Goal: Task Accomplishment & Management: Manage account settings

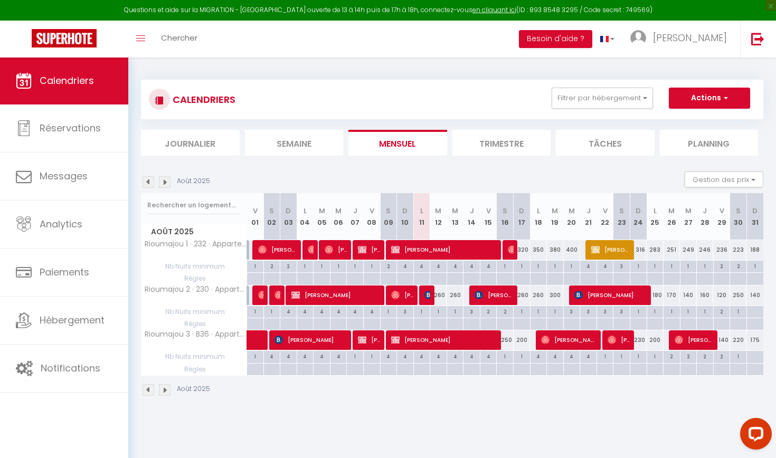
click at [431, 291] on div "260" at bounding box center [438, 296] width 17 height 20
type input "260"
type input "[DATE]"
type input "Mer 13 Août 2025"
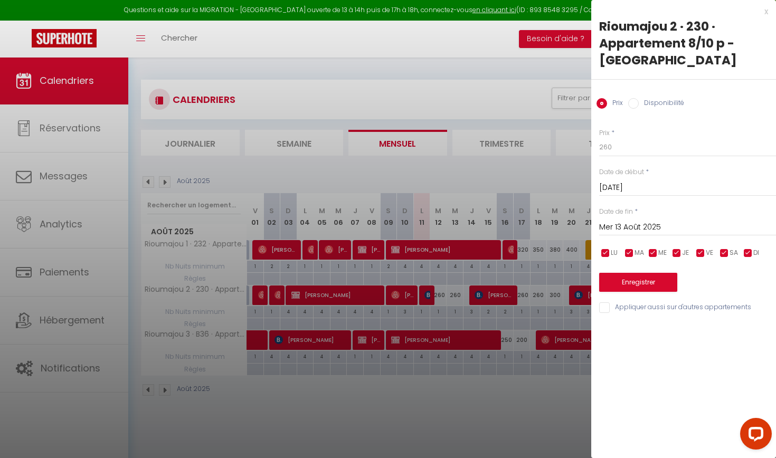
click at [767, 9] on div "x" at bounding box center [679, 11] width 177 height 13
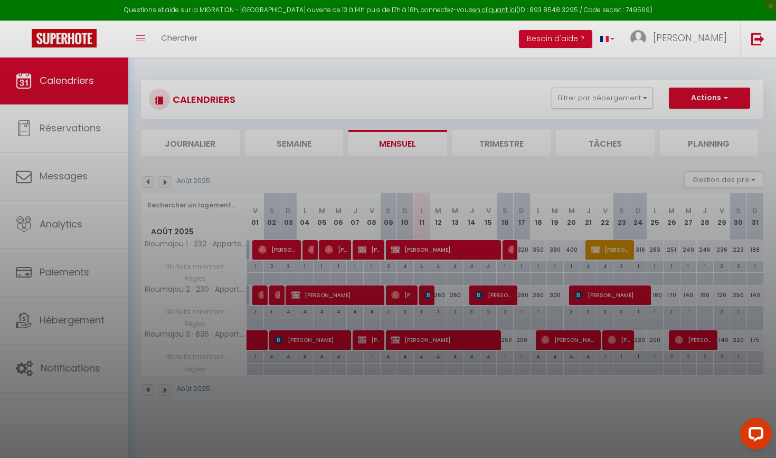
select select
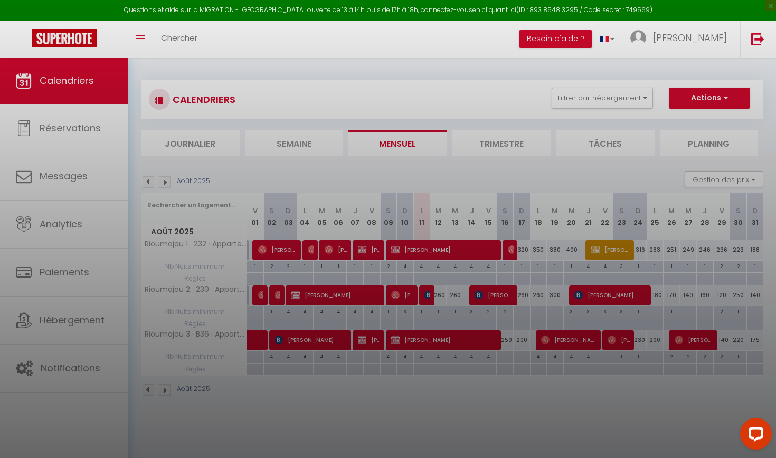
select select
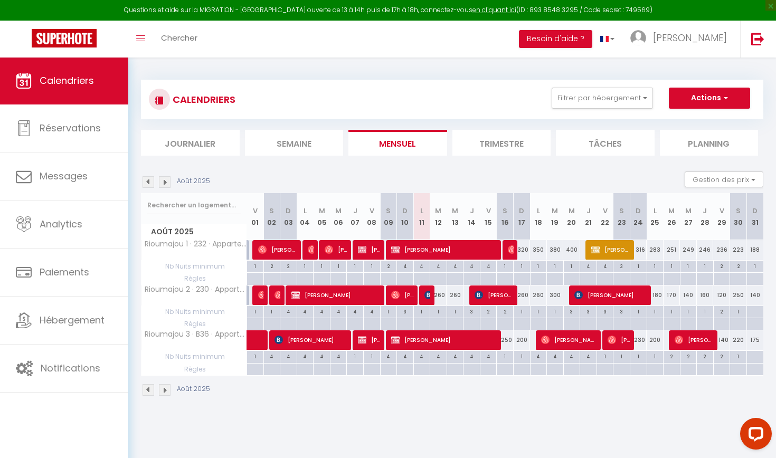
click at [427, 298] on img at bounding box center [428, 295] width 8 height 8
select select "OK"
select select "KO"
select select "0"
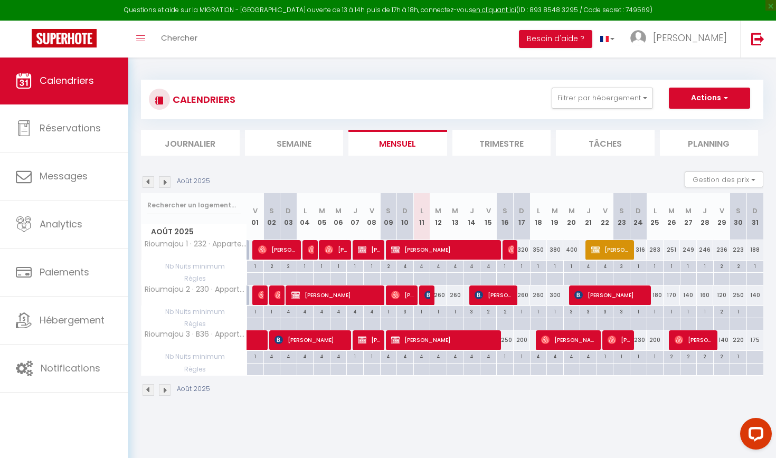
select select "1"
select select
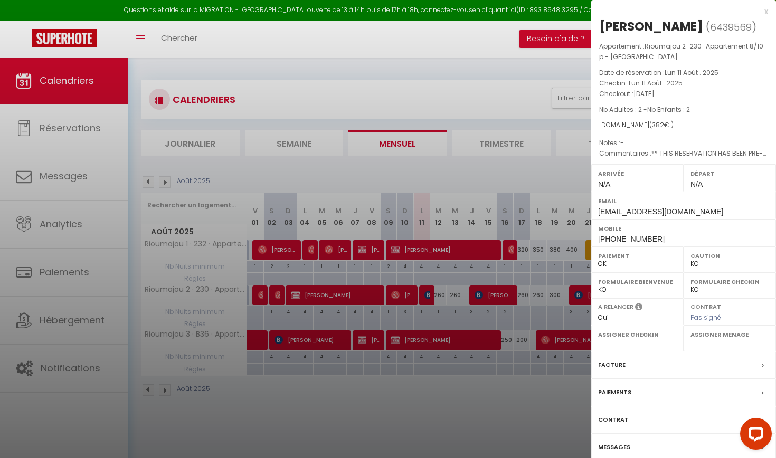
click at [636, 458] on div "Messages" at bounding box center [683, 447] width 185 height 27
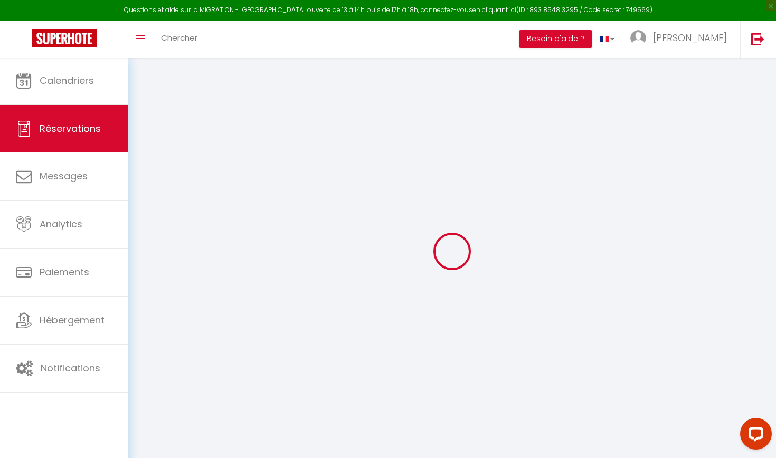
select select
checkbox input "false"
select select
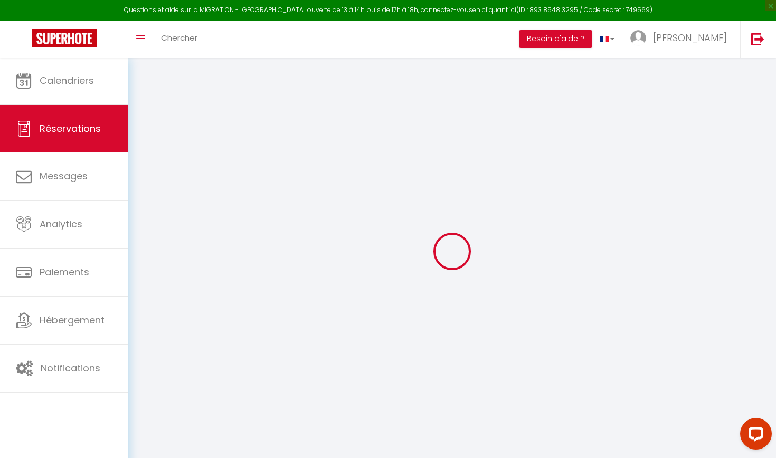
checkbox input "false"
type textarea "** THIS RESERVATION HAS BEEN PRE-PAID ** BOOKING NOTE : Payment charge is EUR 5…"
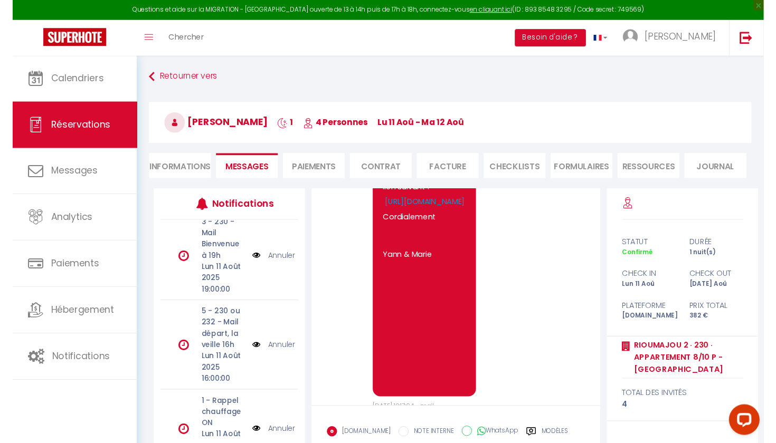
scroll to position [98, 0]
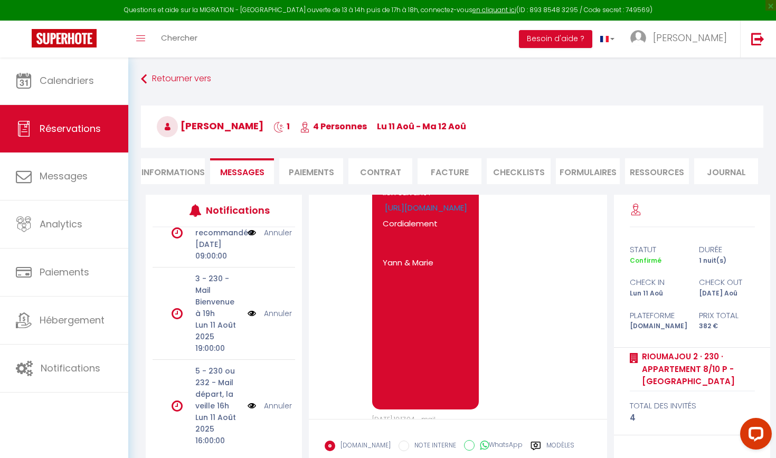
click at [177, 172] on li "Informations" at bounding box center [173, 171] width 64 height 26
select select
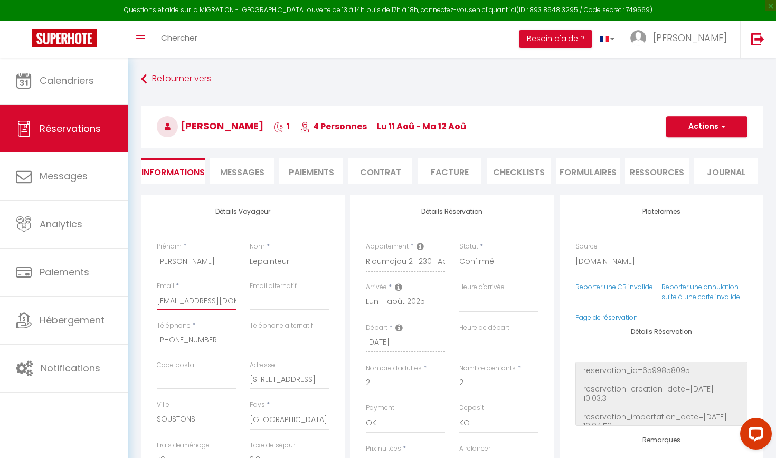
type input "[EMAIL_ADDRESS][DOMAIN_NAME]"
select select
checkbox input "false"
type input "[EMAIL_ADDRESS][DOMAIN_NAME]"
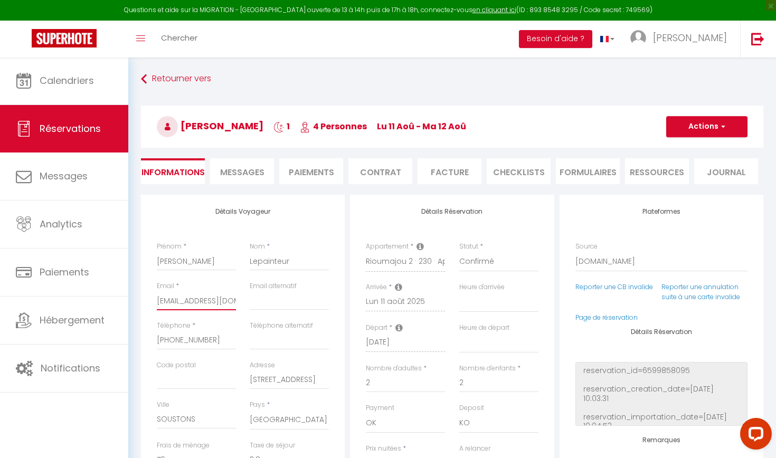
select select
checkbox input "false"
type input "[EMAIL_ADDRESS][DOMAIN_NAME]"
select select
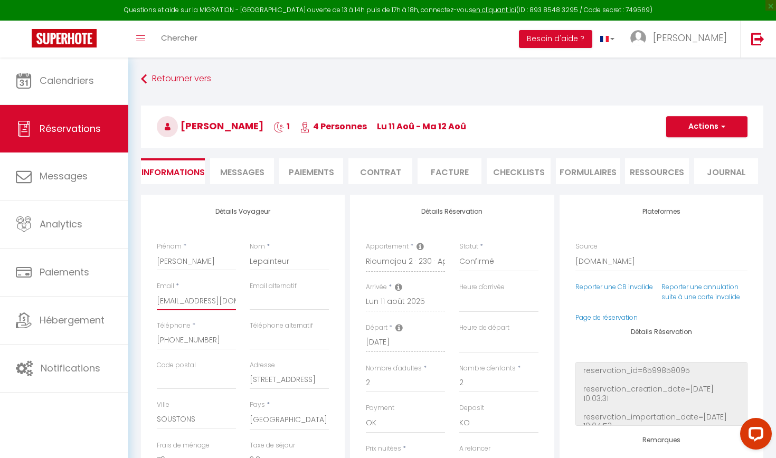
select select
checkbox input "false"
type input "[EMAIL_ADDRESS][DOMAIN_NAME]"
select select
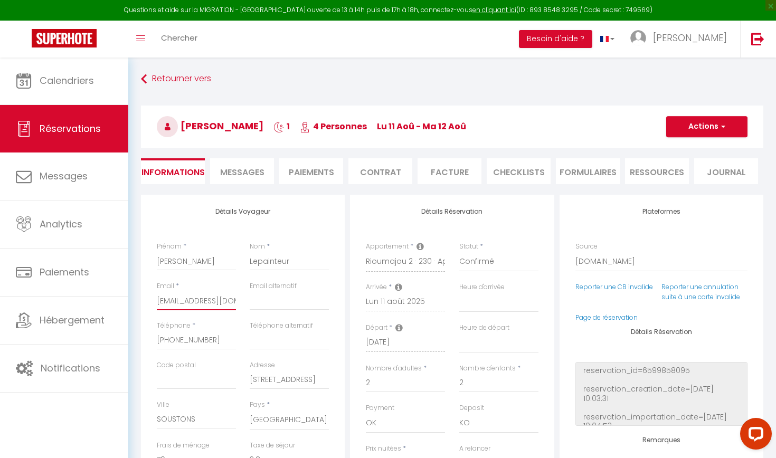
checkbox input "false"
type input "[EMAIL_ADDRESS][DOMAIN_NAME]"
select select
checkbox input "false"
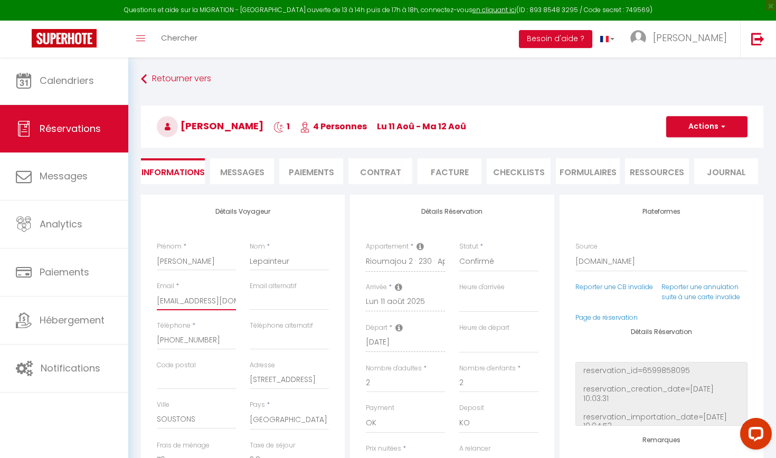
type input "[EMAIL_ADDRESS][DOMAIN_NAME]"
select select
checkbox input "false"
type input "[EMAIL_ADDRESS][DOMAIN_NAME]"
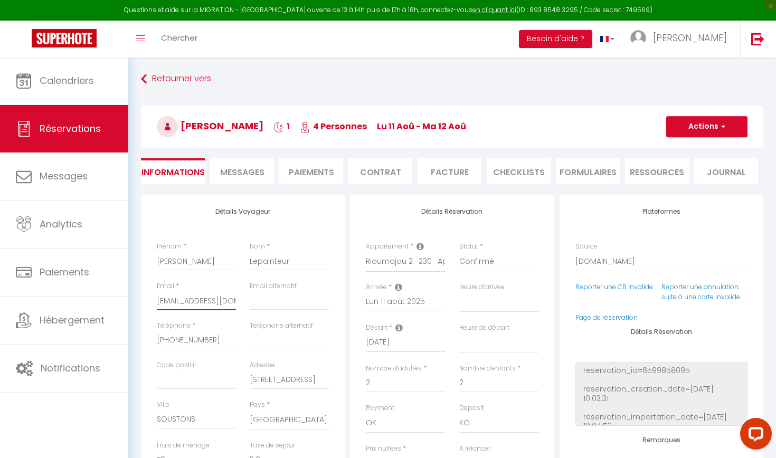
select select
checkbox input "false"
type input "[EMAIL_ADDRESS][DOMAIN_NAME]"
select select
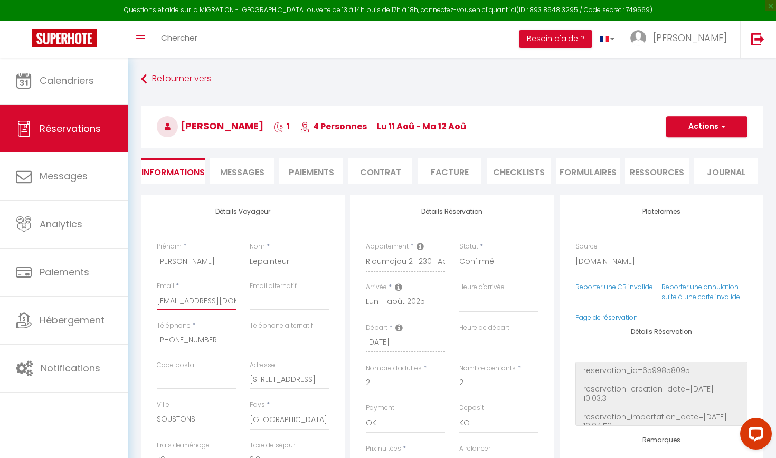
select select
checkbox input "false"
type input "[EMAIL_ADDRESS][DOMAIN_NAME]"
select select
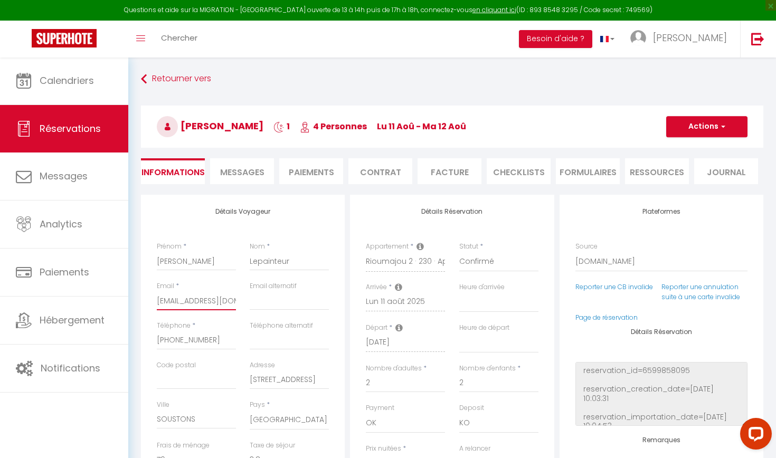
checkbox input "false"
type input "[EMAIL_ADDRESS][DOMAIN_NAME]"
select select
checkbox input "false"
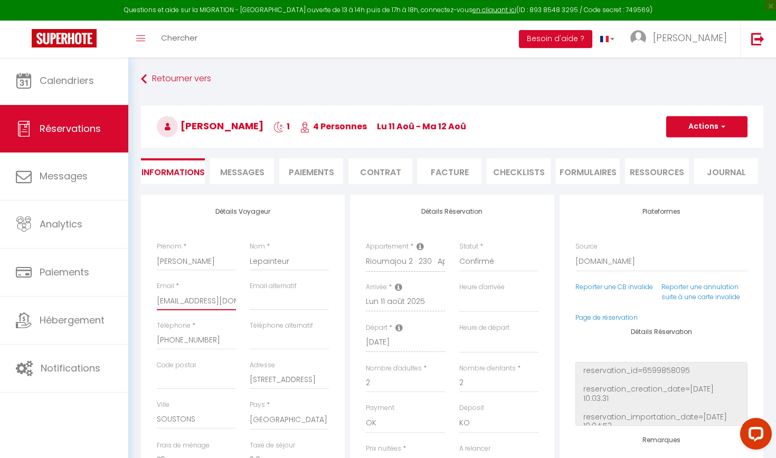
type input "[EMAIL_ADDRESS][DOMAIN_NAME]"
select select
checkbox input "false"
click at [202, 300] on input "[EMAIL_ADDRESS][DOMAIN_NAME]" at bounding box center [196, 300] width 79 height 19
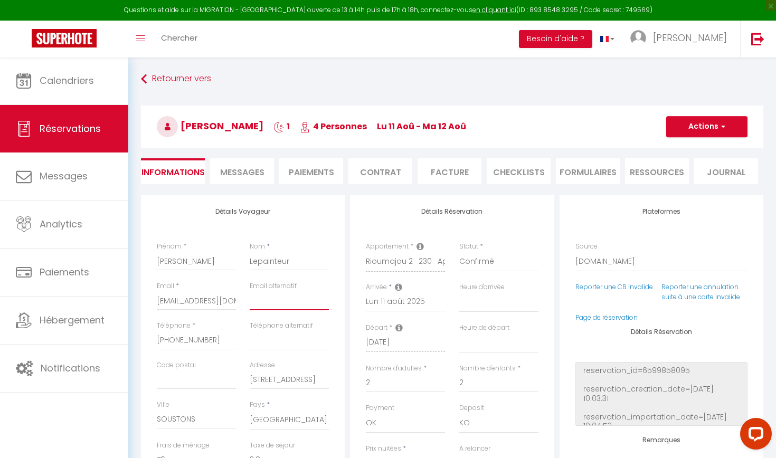
click at [258, 302] on input "email" at bounding box center [289, 300] width 79 height 19
paste input "[EMAIL_ADDRESS][DOMAIN_NAME]"
type input "[EMAIL_ADDRESS][DOMAIN_NAME]"
select select
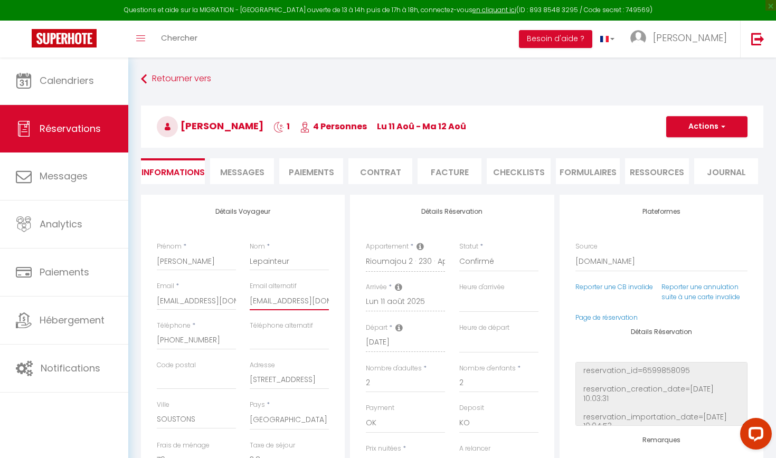
checkbox input "false"
type input "[EMAIL_ADDRESS][DOMAIN_NAME]"
click at [202, 303] on input "[EMAIL_ADDRESS][DOMAIN_NAME]" at bounding box center [196, 300] width 79 height 19
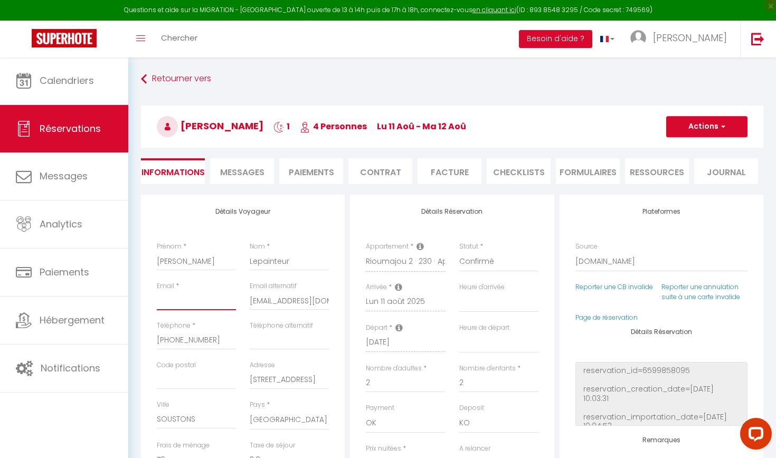
select select
checkbox input "false"
type input "j"
select select
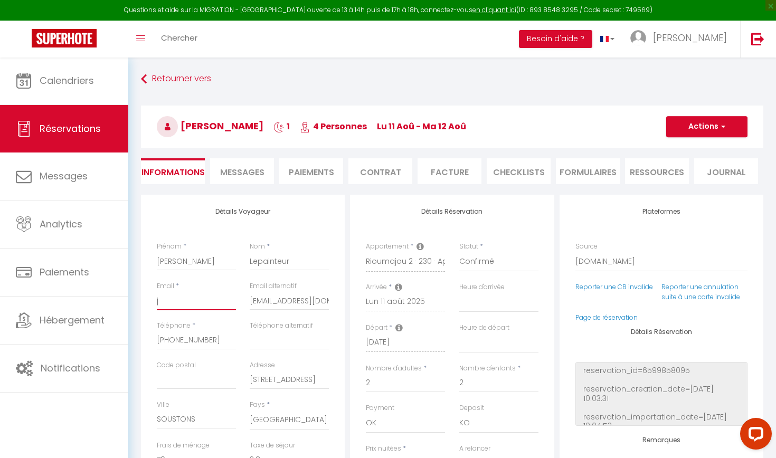
select select
checkbox input "false"
type input "je"
select select
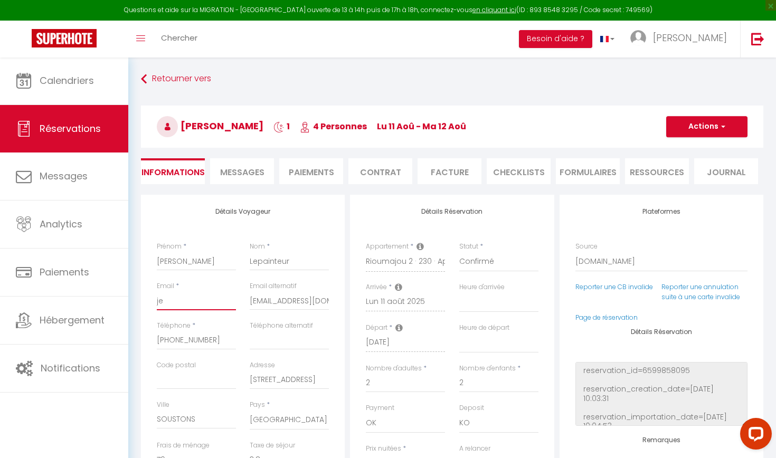
checkbox input "false"
type input "jea"
select select
checkbox input "false"
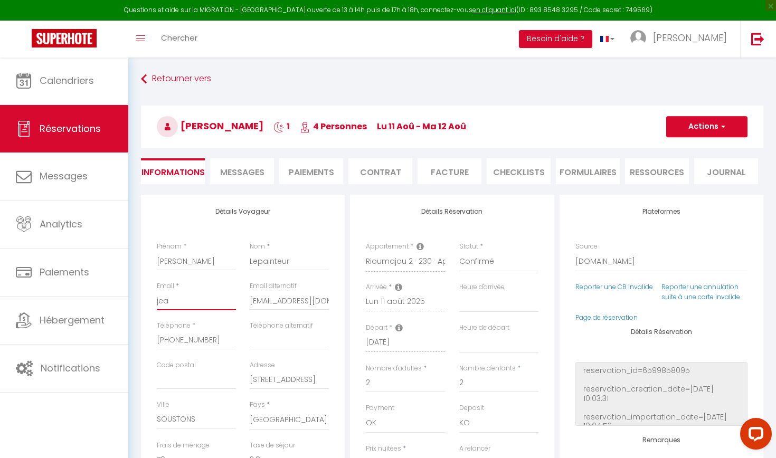
type input "[PERSON_NAME]"
select select
checkbox input "false"
type input "[PERSON_NAME]-"
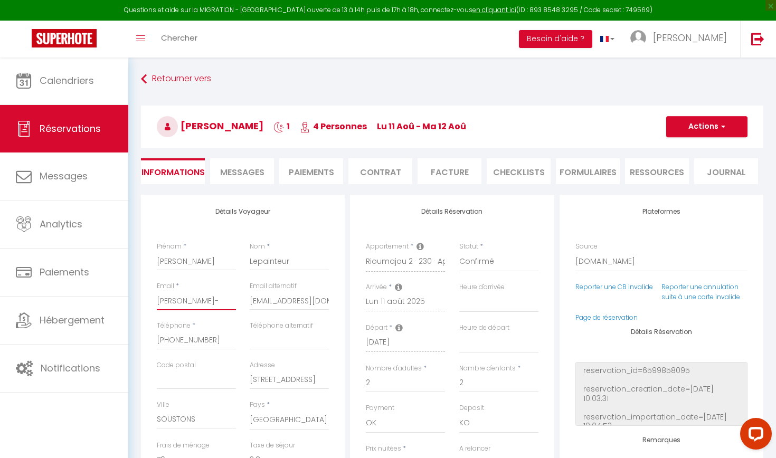
select select
checkbox input "false"
type input "[PERSON_NAME]"
select select
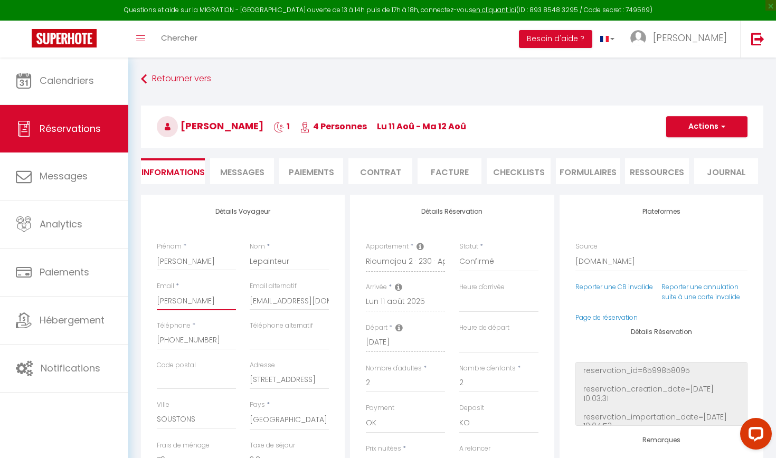
select select
checkbox input "false"
type input "[PERSON_NAME]"
select select
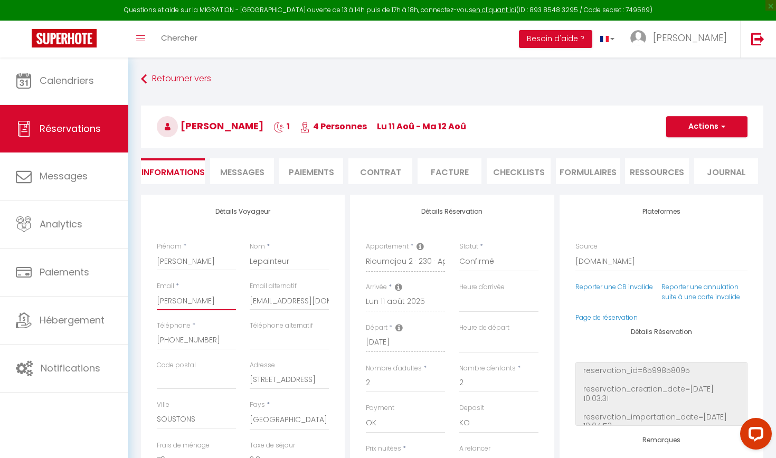
checkbox input "false"
type input "[PERSON_NAME]"
select select
checkbox input "false"
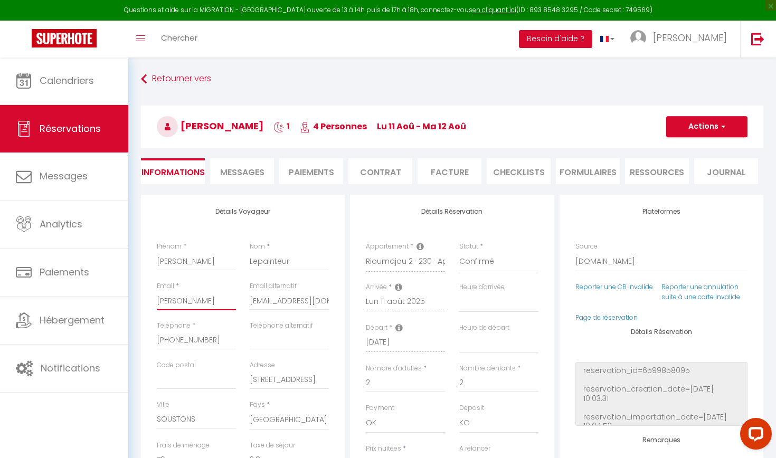
type input "[PERSON_NAME]"
select select
checkbox input "false"
type input "[PERSON_NAME]"
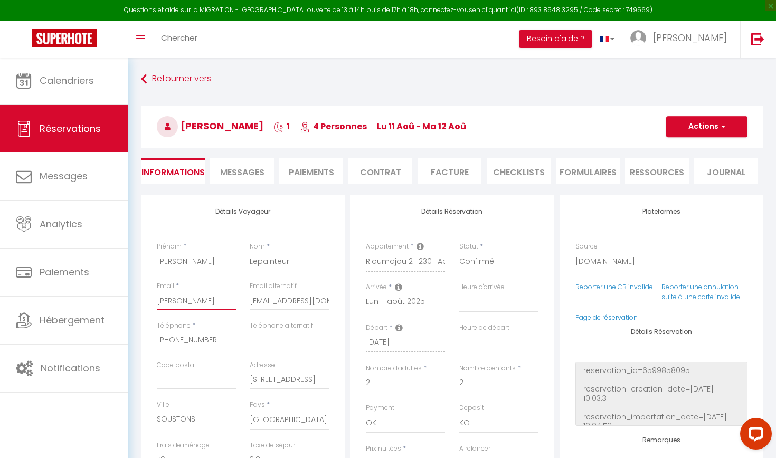
select select
checkbox input "false"
type input "[PERSON_NAME]"
select select
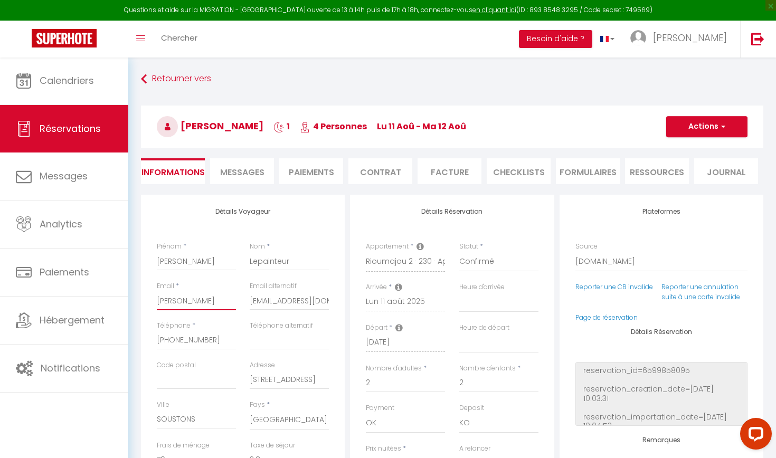
select select
checkbox input "false"
select select
checkbox input "false"
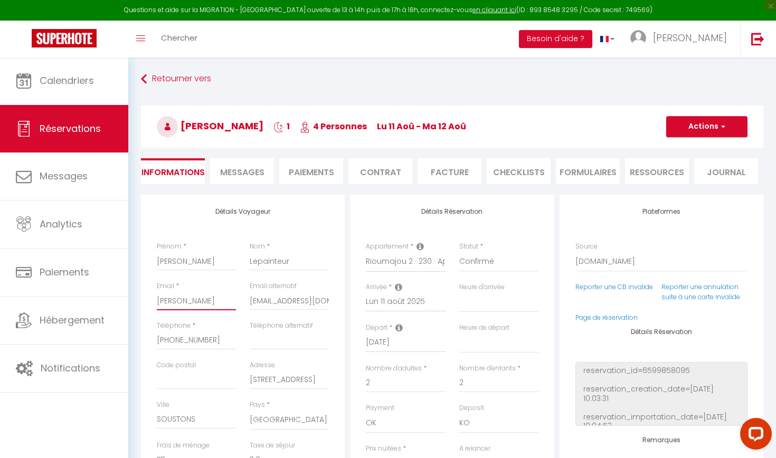
type input "[PERSON_NAME]."
select select
checkbox input "false"
type input "[PERSON_NAME]"
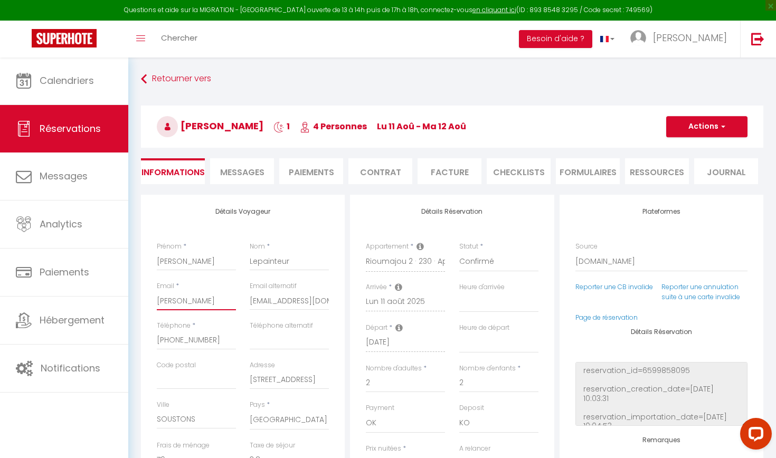
select select
checkbox input "false"
type input "[PERSON_NAME]"
select select
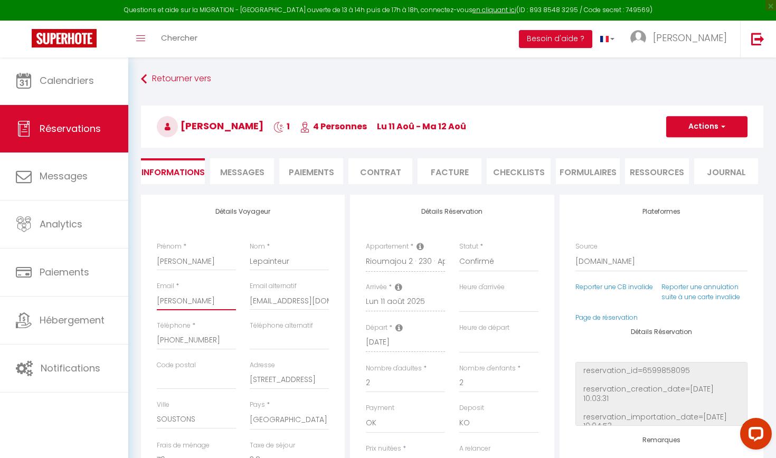
select select
checkbox input "false"
type input "[PERSON_NAME]"
select select
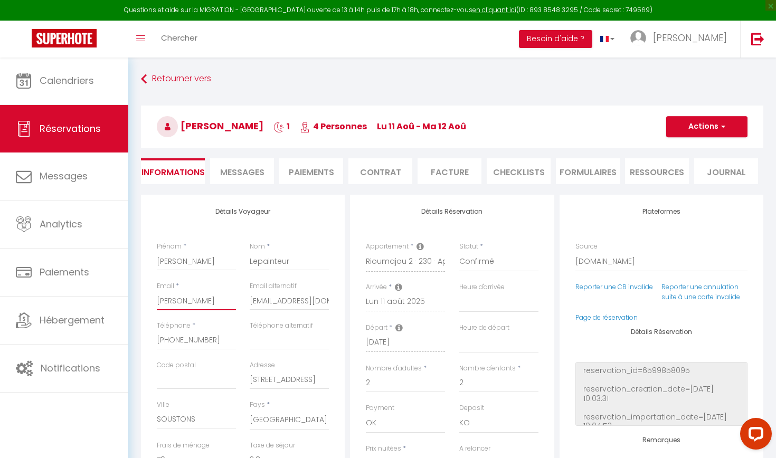
checkbox input "false"
type input "[PERSON_NAME]"
select select
checkbox input "false"
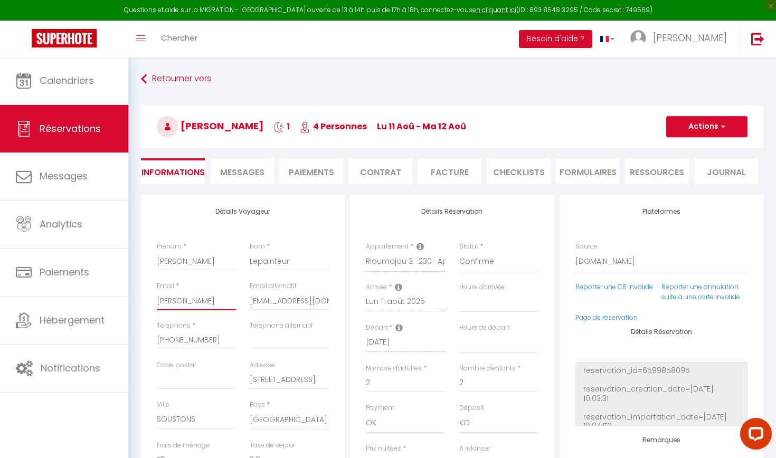
type input "[PERSON_NAME]."
select select
checkbox input "false"
type input "[PERSON_NAME].l"
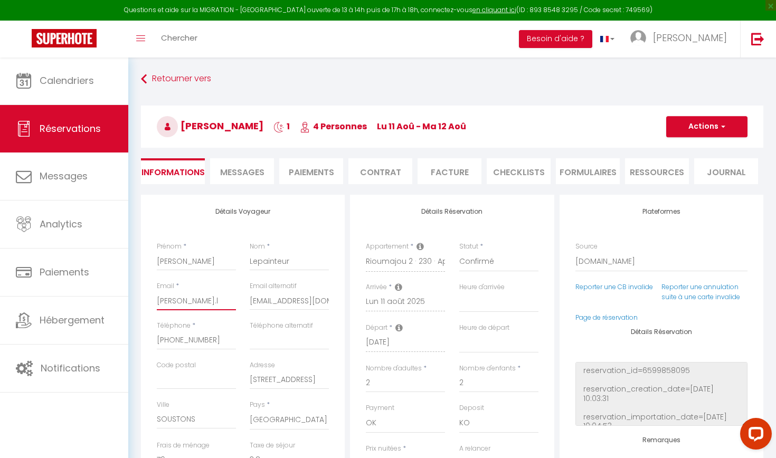
select select
checkbox input "false"
type input "[PERSON_NAME].le"
select select
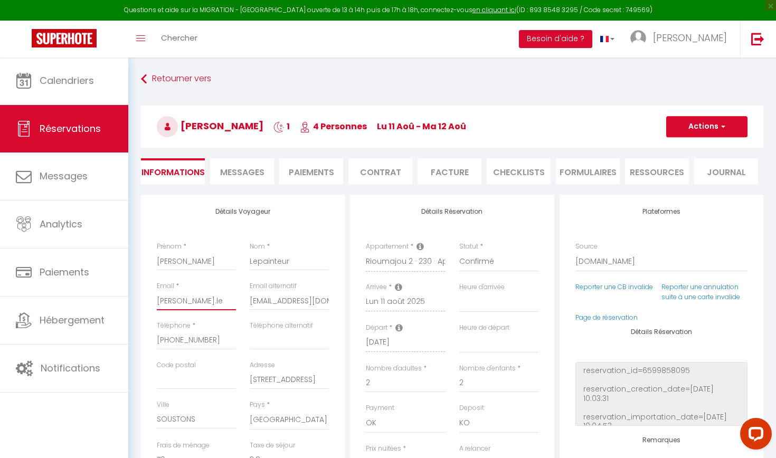
select select
checkbox input "false"
type input "[PERSON_NAME].lep"
select select
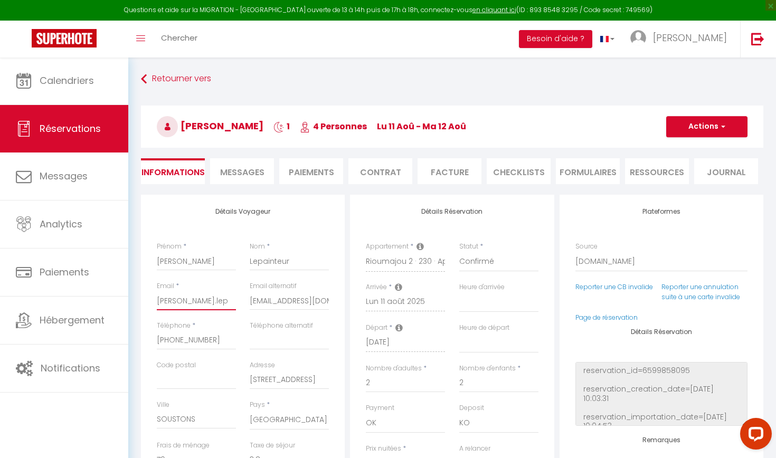
checkbox input "false"
type input "[PERSON_NAME].lepa"
select select
checkbox input "false"
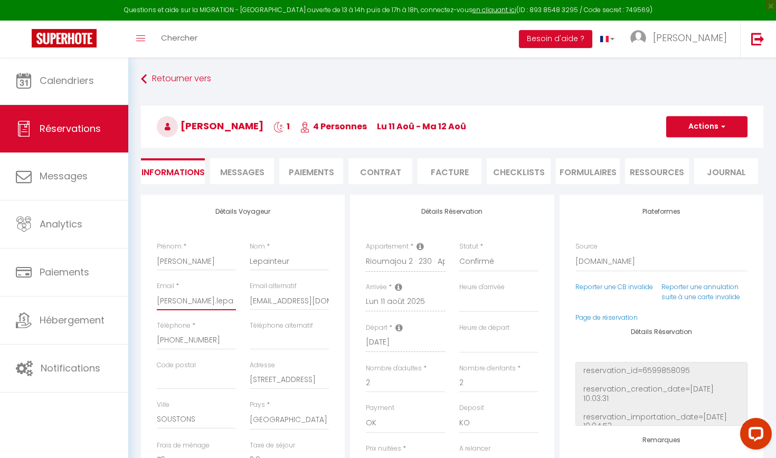
type input "[PERSON_NAME].lepai"
select select
checkbox input "false"
type input "[PERSON_NAME].lepain"
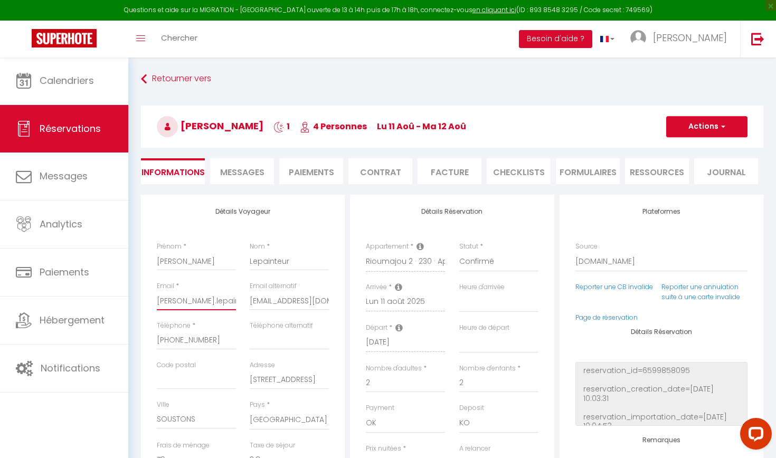
select select
checkbox input "false"
type input "[PERSON_NAME].lepaint"
select select
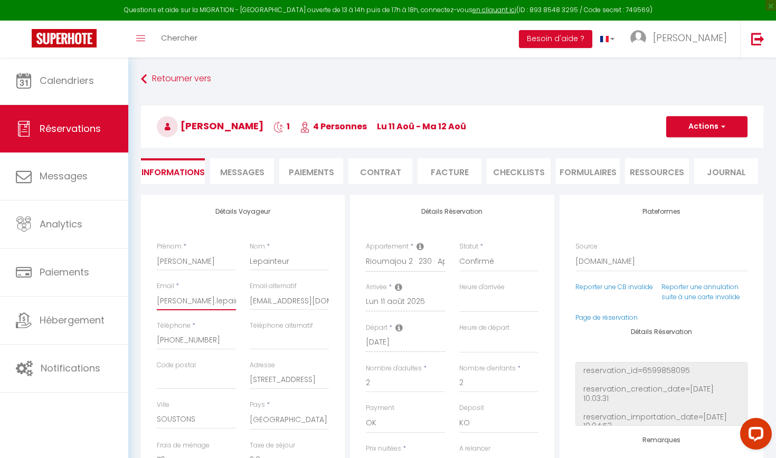
select select
checkbox input "false"
type input "[PERSON_NAME].lepainte"
select select
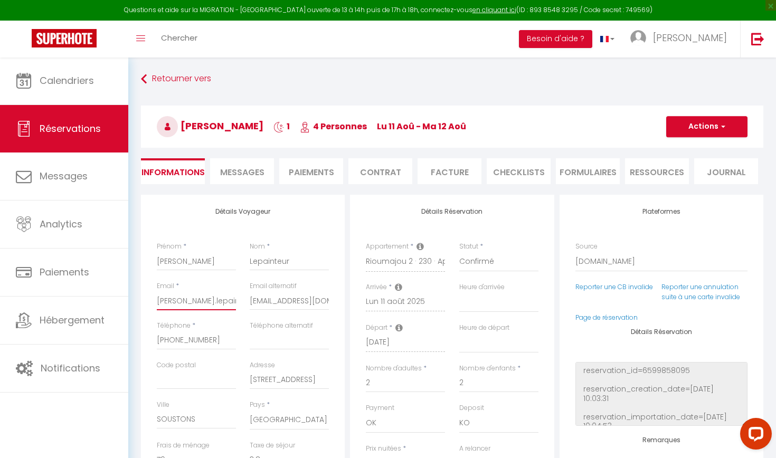
checkbox input "false"
type input "[PERSON_NAME].lepainteu"
select select
checkbox input "false"
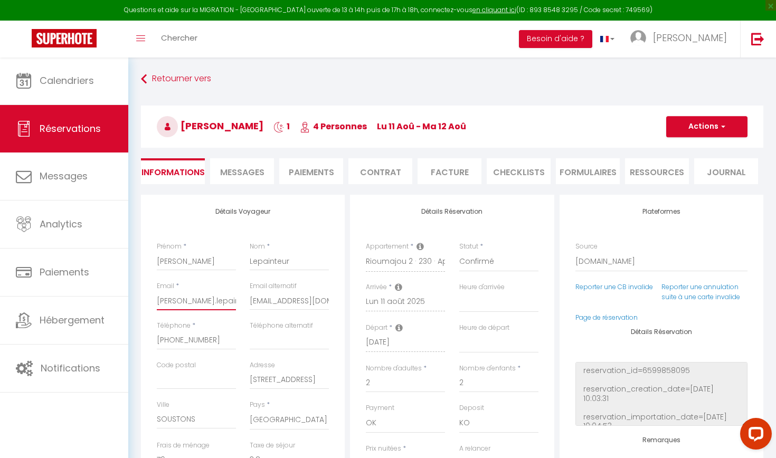
type input "[PERSON_NAME].lepainteur"
select select
checkbox input "false"
type input "[PERSON_NAME].lepainteur@"
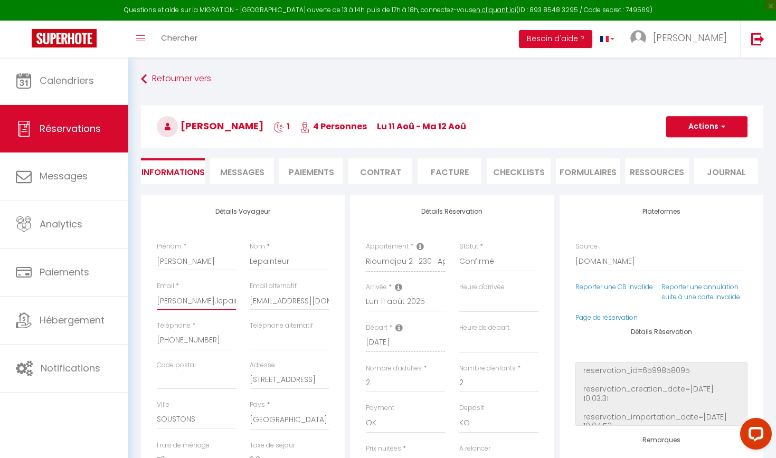
select select
checkbox input "false"
type input "[PERSON_NAME]"
select select
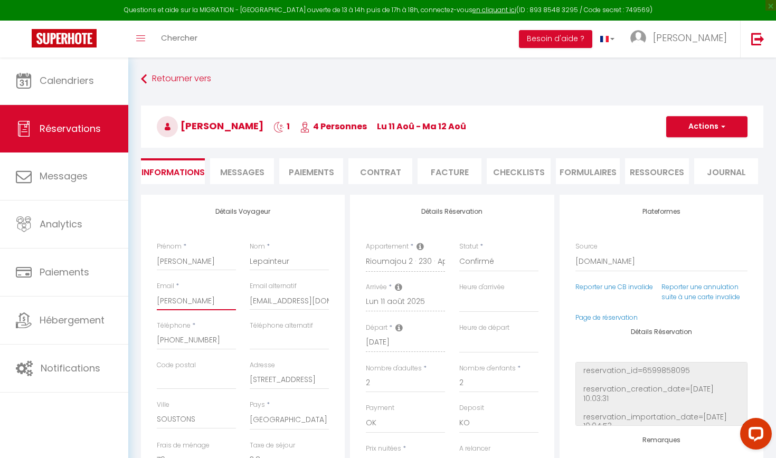
select select
checkbox input "false"
type input "jean-louis.lepainteur@or"
select select
click at [721, 119] on button "Actions" at bounding box center [706, 126] width 81 height 21
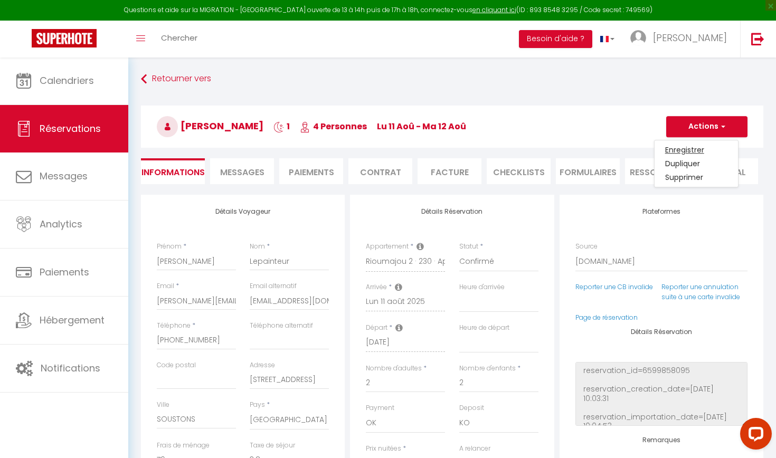
click at [702, 148] on link "Enregistrer" at bounding box center [696, 150] width 83 height 14
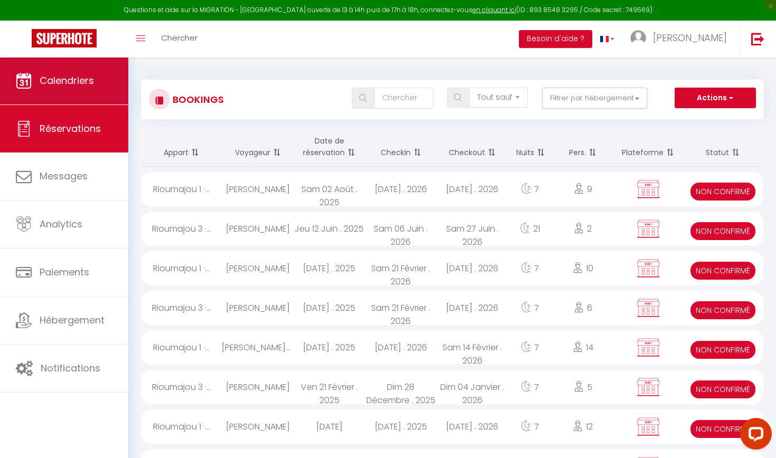
click at [99, 82] on link "Calendriers" at bounding box center [64, 81] width 128 height 48
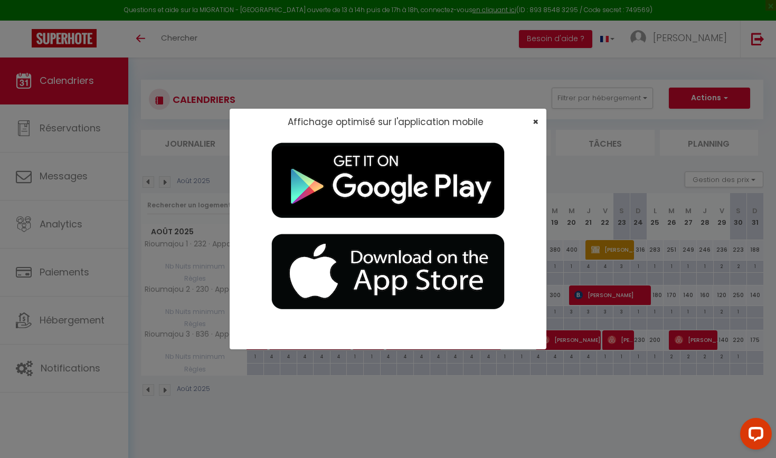
click at [534, 125] on span "×" at bounding box center [536, 121] width 6 height 13
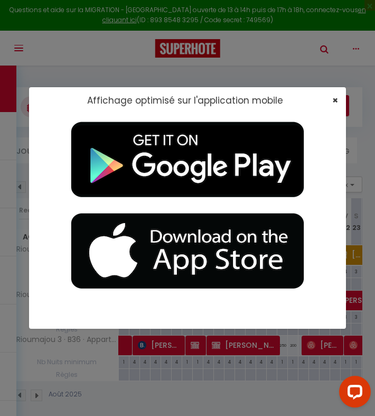
click at [334, 102] on span "×" at bounding box center [335, 99] width 6 height 13
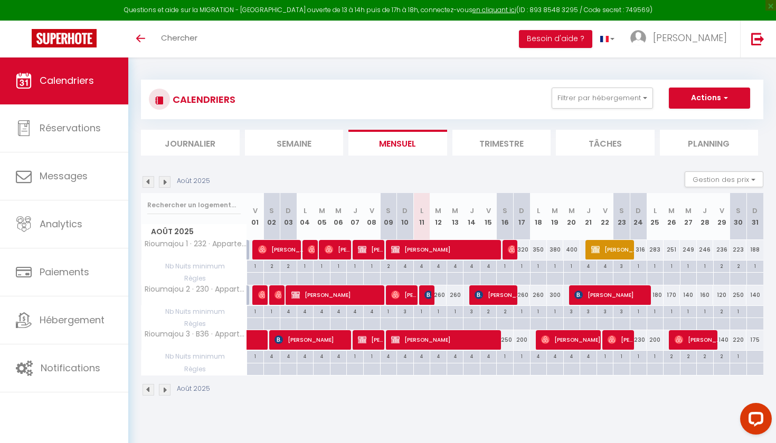
click at [428, 298] on img at bounding box center [428, 295] width 8 height 8
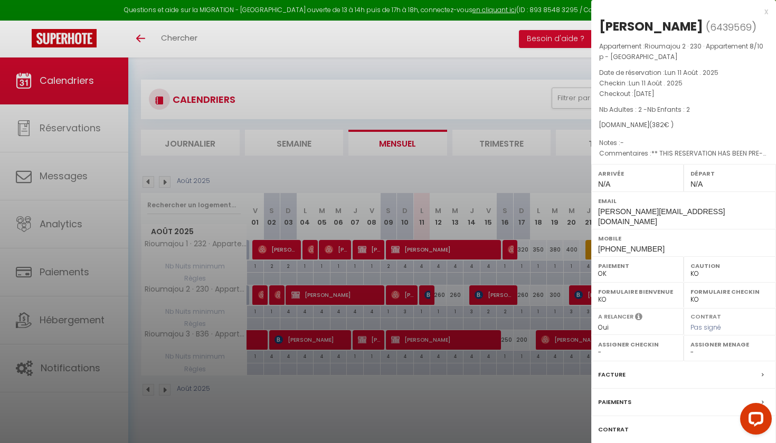
click at [627, 443] on div "Contrat" at bounding box center [683, 430] width 185 height 27
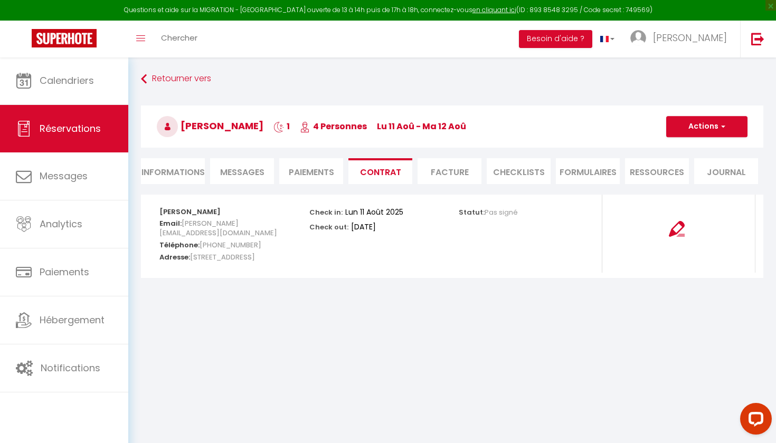
click at [249, 158] on div "Retourner vers [PERSON_NAME] 1 4 Personnes lu 11 Aoû - ma 12 [PERSON_NAME] Acti…" at bounding box center [452, 132] width 636 height 125
click at [249, 175] on span "Messages" at bounding box center [242, 172] width 44 height 12
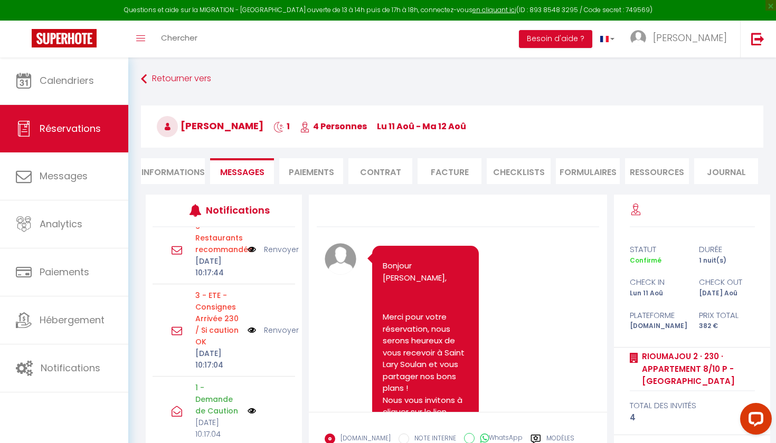
scroll to position [408, 0]
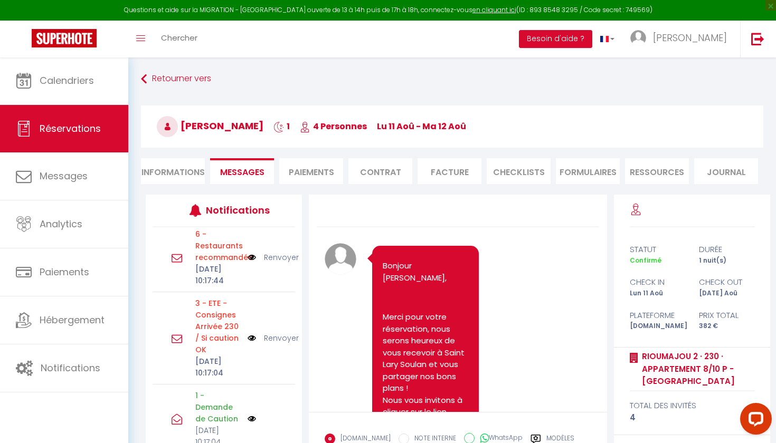
click at [179, 173] on li "Informations" at bounding box center [173, 171] width 64 height 26
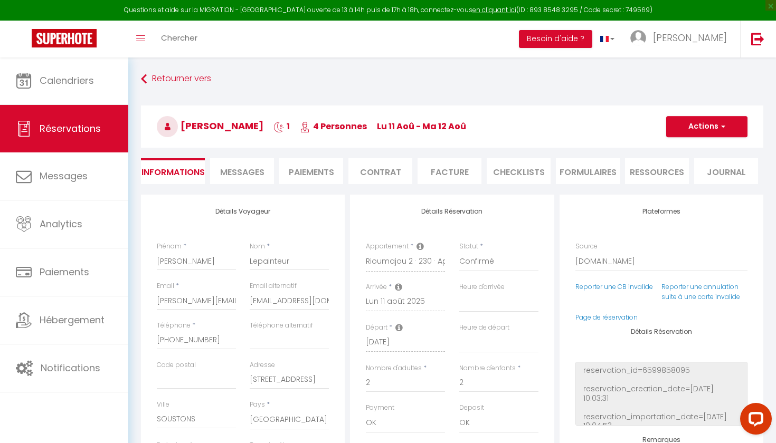
click at [728, 134] on button "Actions" at bounding box center [706, 126] width 81 height 21
click at [689, 153] on link "Enregistrer" at bounding box center [696, 150] width 83 height 14
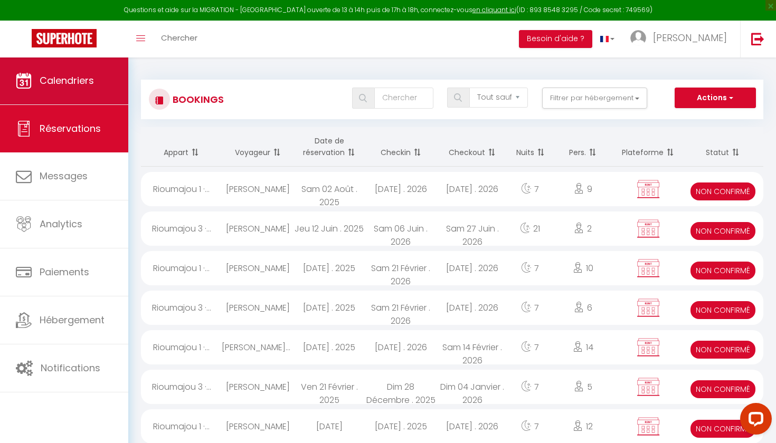
click at [88, 84] on span "Calendriers" at bounding box center [67, 80] width 54 height 13
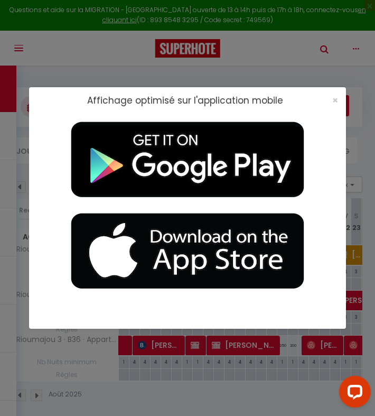
click at [83, 58] on div "Affichage optimisé sur l'application mobile ×" at bounding box center [187, 208] width 317 height 416
click at [333, 98] on span "×" at bounding box center [335, 99] width 6 height 13
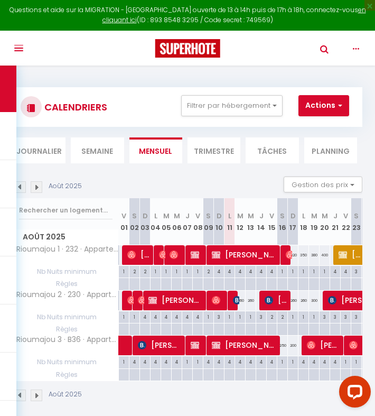
click at [231, 297] on span at bounding box center [235, 300] width 8 height 20
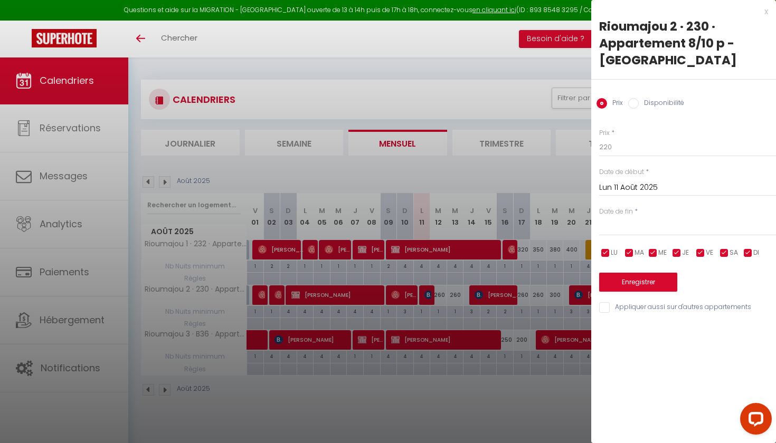
click at [766, 11] on div "x" at bounding box center [679, 11] width 177 height 13
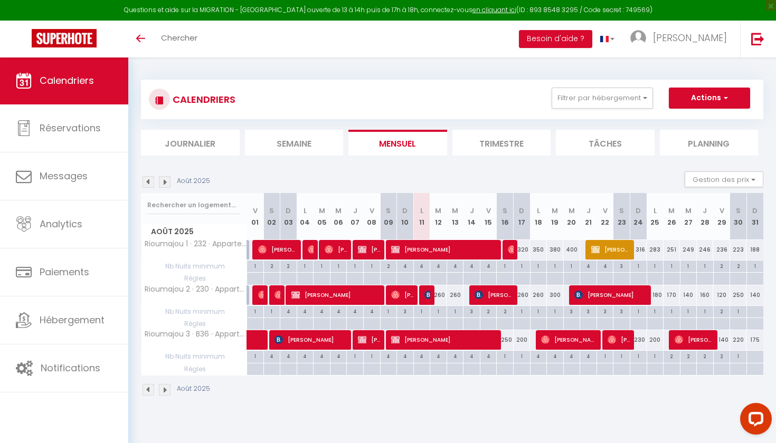
click at [427, 294] on img at bounding box center [428, 295] width 8 height 8
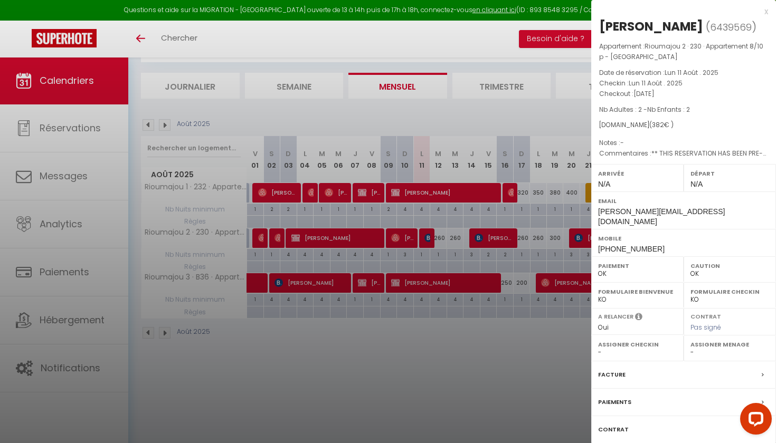
scroll to position [57, 0]
click at [620, 380] on label "Facture" at bounding box center [611, 375] width 27 height 11
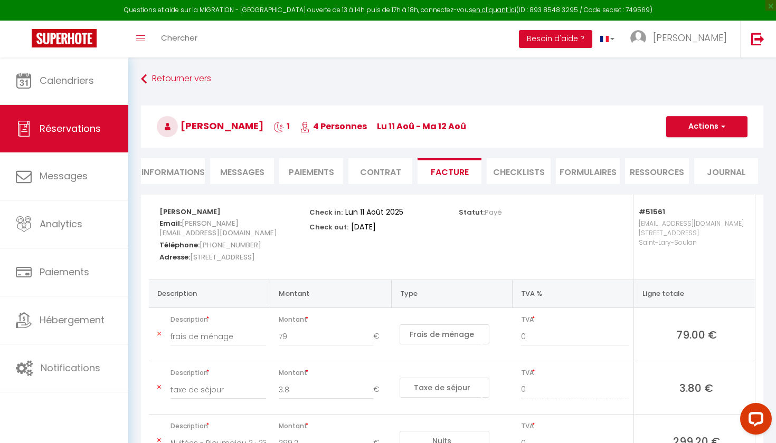
click at [178, 175] on li "Informations" at bounding box center [173, 171] width 64 height 26
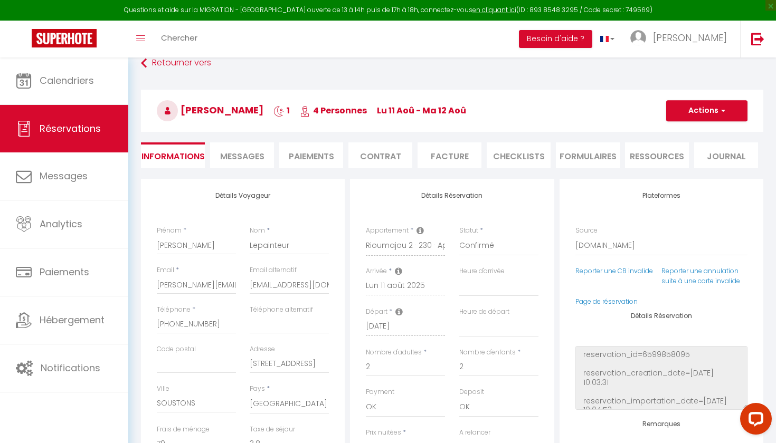
scroll to position [29, 0]
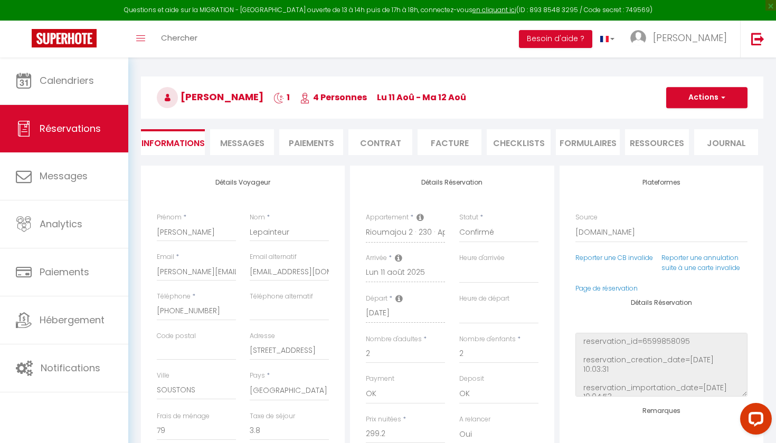
click at [241, 148] on span "Messages" at bounding box center [242, 143] width 44 height 12
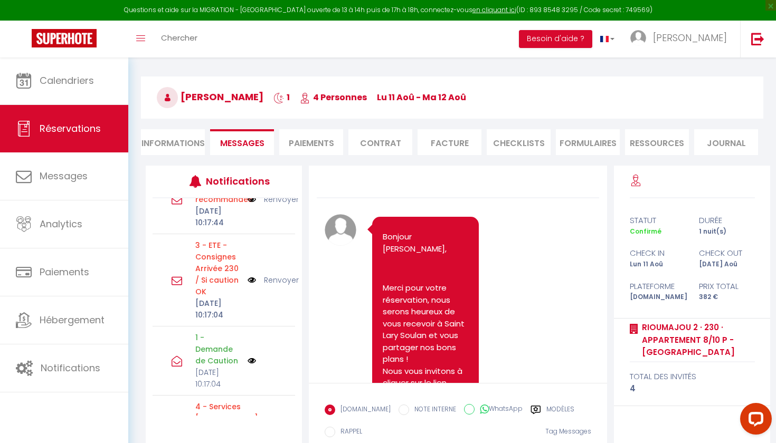
scroll to position [437, 0]
click at [278, 287] on link "Renvoyer" at bounding box center [281, 281] width 35 height 12
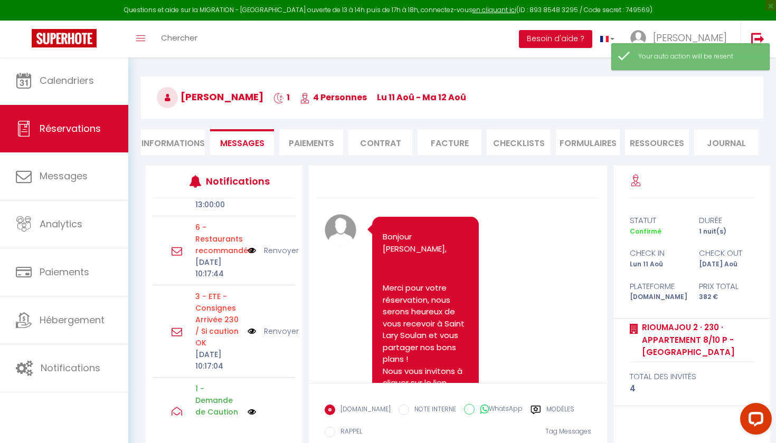
scroll to position [385, 0]
click at [272, 257] on link "Renvoyer" at bounding box center [281, 252] width 35 height 12
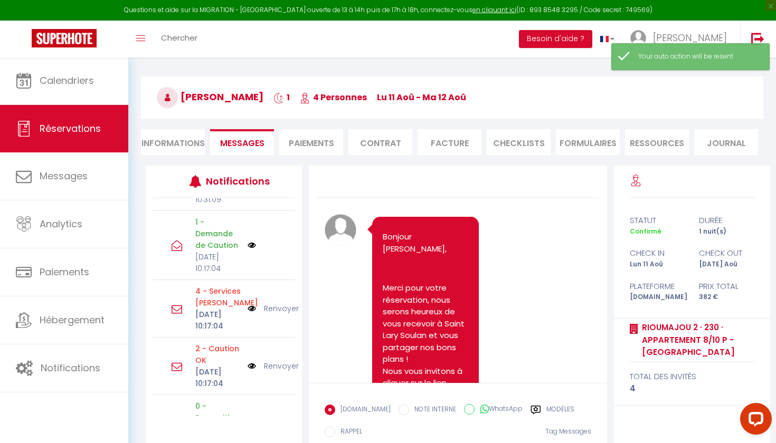
scroll to position [552, 0]
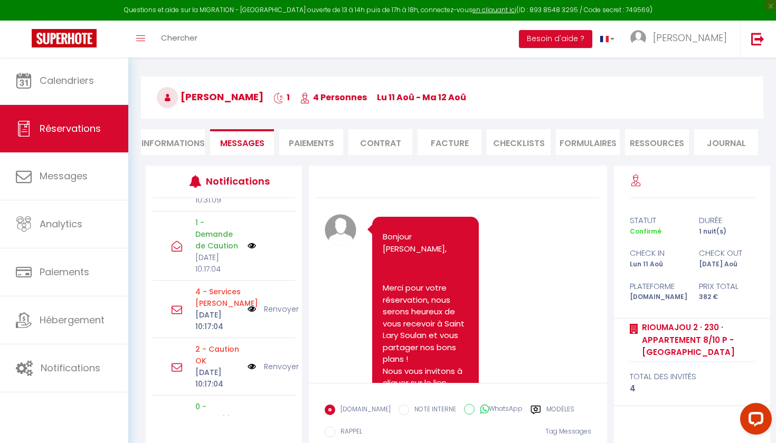
click at [273, 315] on link "Renvoyer" at bounding box center [281, 310] width 35 height 12
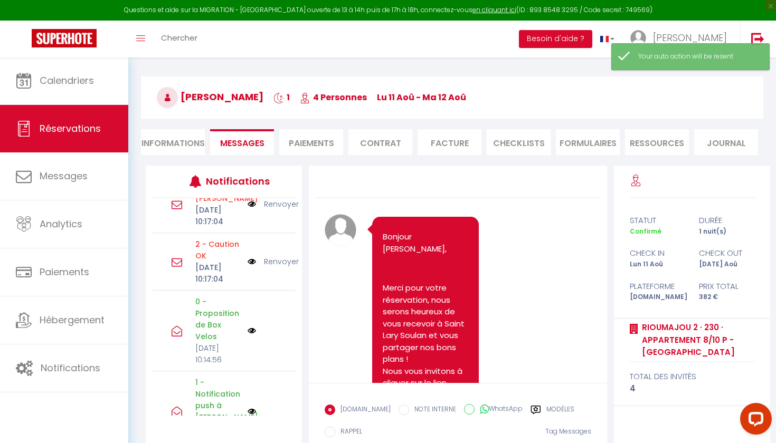
scroll to position [658, 0]
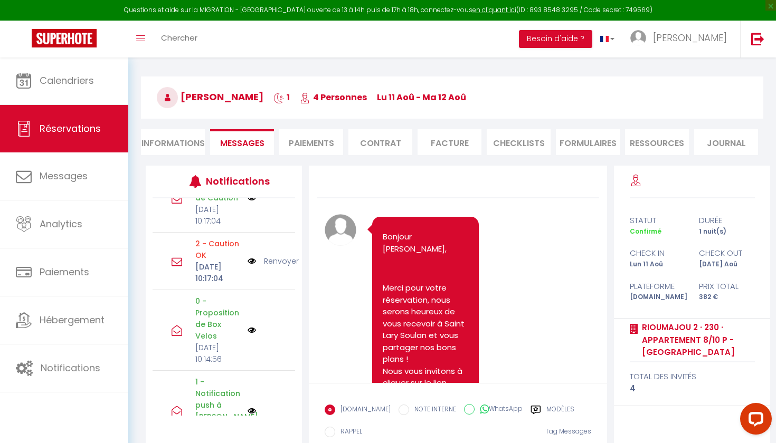
click at [187, 148] on li "Informations" at bounding box center [173, 142] width 64 height 26
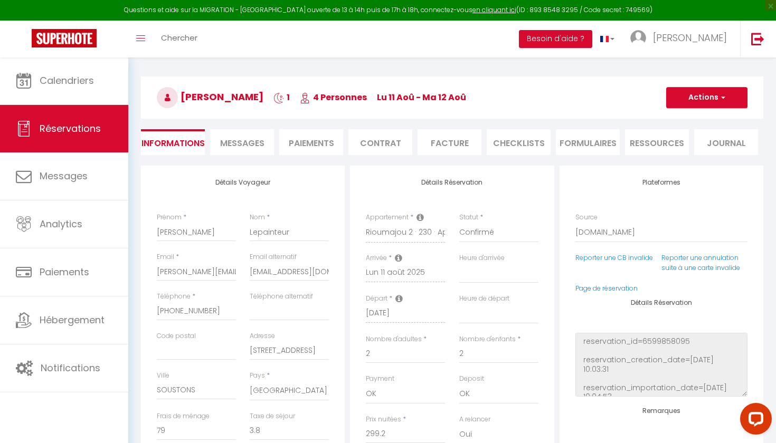
click at [231, 141] on span "Messages" at bounding box center [242, 143] width 44 height 12
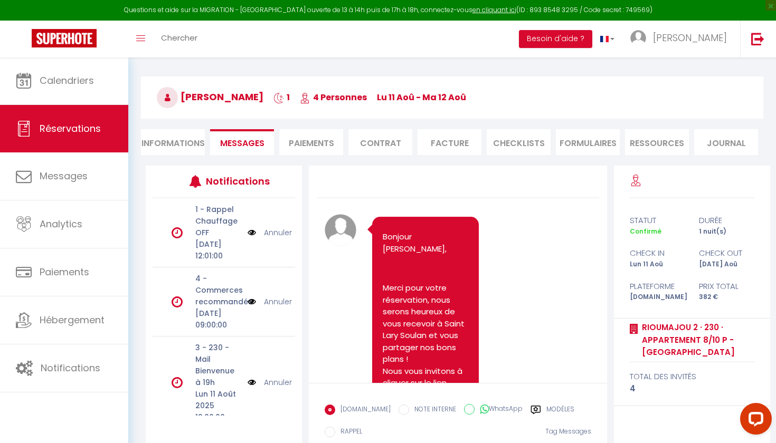
click at [175, 152] on li "Informations" at bounding box center [173, 142] width 64 height 26
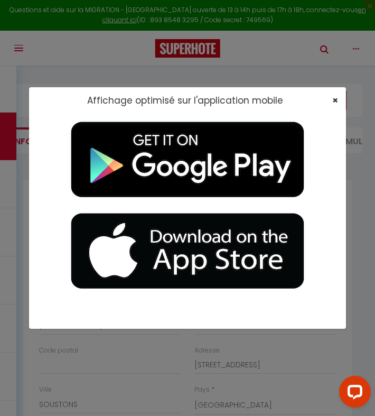
click at [336, 100] on span "×" at bounding box center [335, 99] width 6 height 13
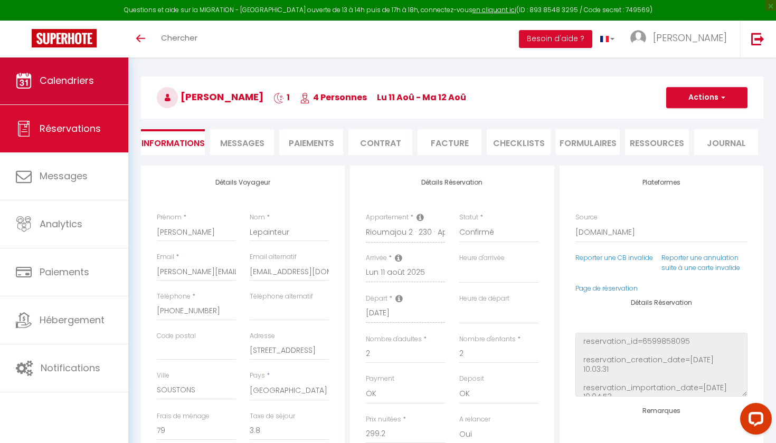
click at [56, 83] on span "Calendriers" at bounding box center [67, 80] width 54 height 13
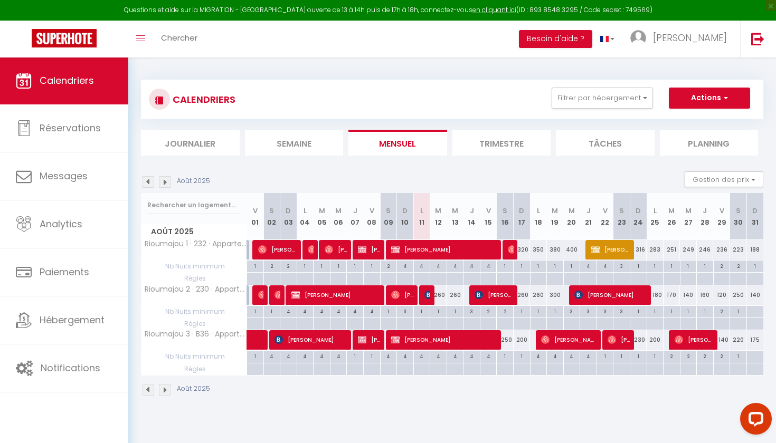
click at [673, 294] on div "170" at bounding box center [672, 296] width 17 height 20
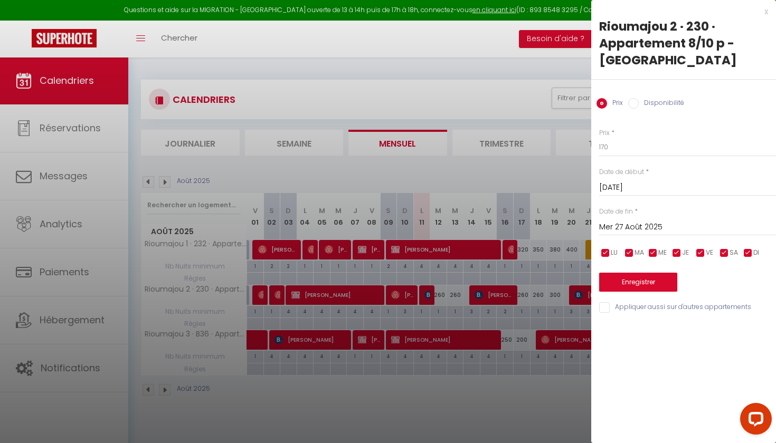
click at [674, 230] on input "Mer 27 Août 2025" at bounding box center [687, 228] width 177 height 14
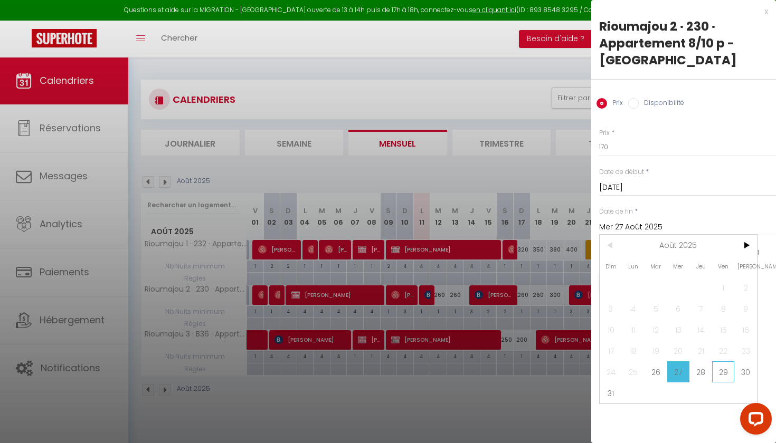
click at [728, 374] on span "29" at bounding box center [723, 372] width 23 height 21
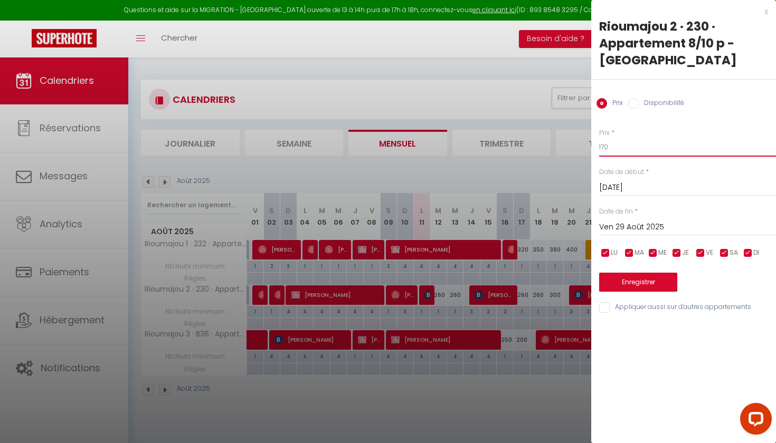
click at [619, 148] on input "170" at bounding box center [687, 147] width 177 height 19
click at [626, 287] on button "Enregistrer" at bounding box center [638, 282] width 78 height 19
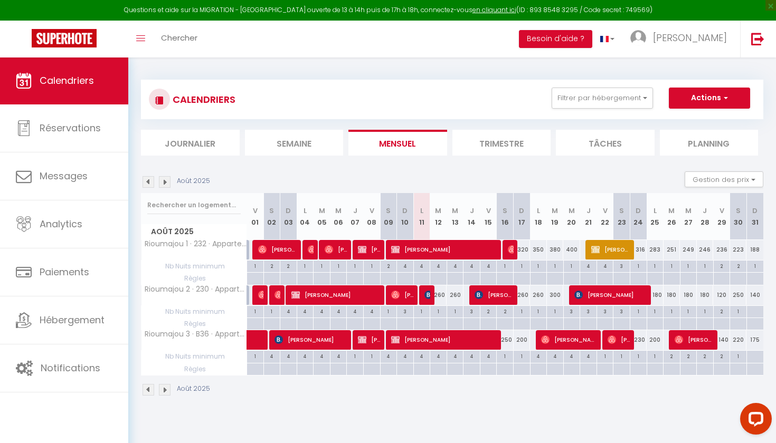
click at [657, 292] on div "180" at bounding box center [655, 296] width 17 height 20
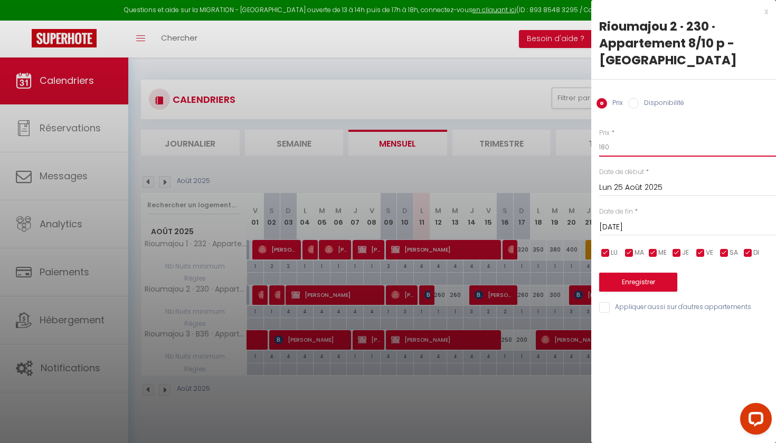
click at [605, 144] on input "180" at bounding box center [687, 147] width 177 height 19
click at [652, 276] on button "Enregistrer" at bounding box center [638, 282] width 78 height 19
